Goal: Task Accomplishment & Management: Use online tool/utility

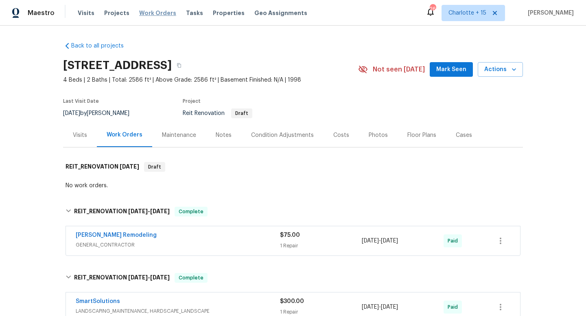
click at [165, 11] on span "Work Orders" at bounding box center [157, 13] width 37 height 8
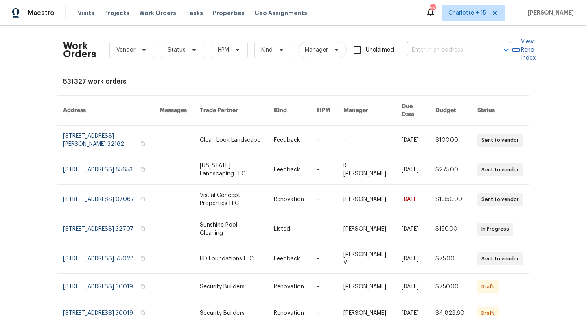
click at [440, 52] on input "text" at bounding box center [447, 50] width 81 height 13
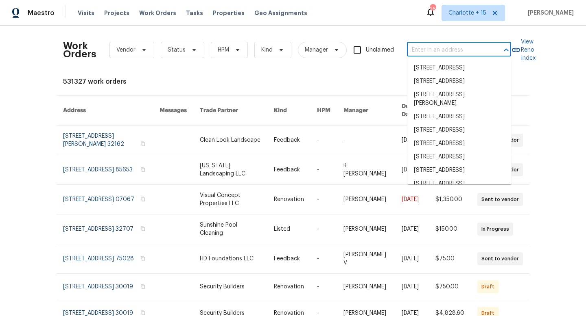
paste input "[STREET_ADDRESS]"
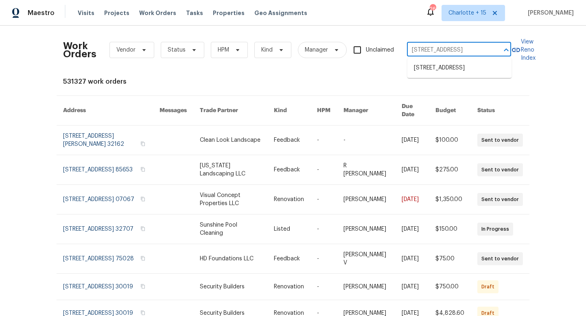
type input "[STREET_ADDRESS]"
click at [439, 75] on li "[STREET_ADDRESS]" at bounding box center [459, 67] width 104 height 13
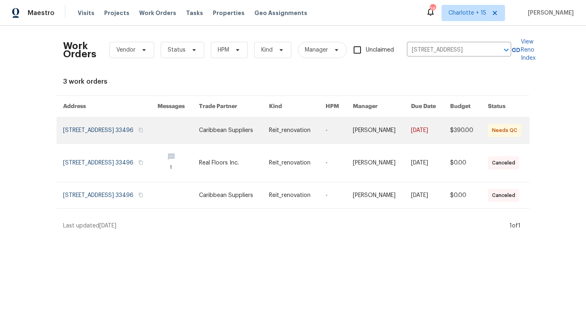
click at [150, 127] on link at bounding box center [110, 131] width 94 height 26
